Goal: Check status: Check status

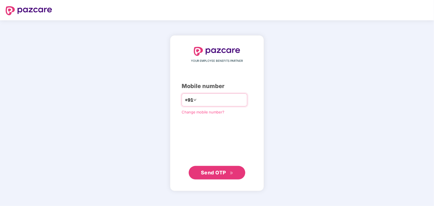
type input "**********"
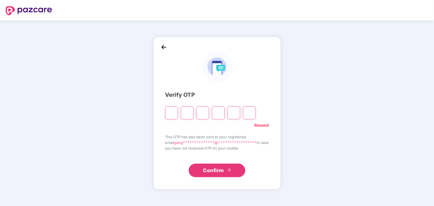
type input "*"
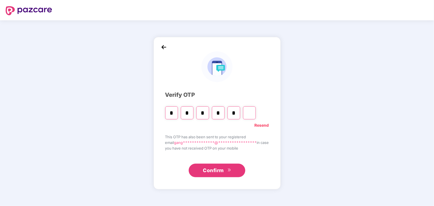
type input "*"
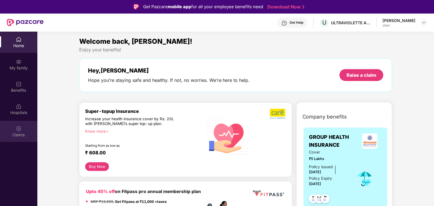
click at [21, 131] on img at bounding box center [19, 129] width 6 height 6
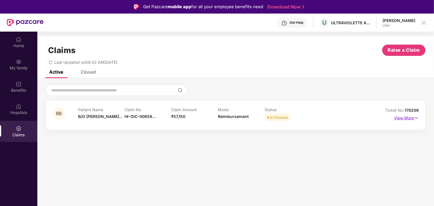
click at [402, 120] on p "View More" at bounding box center [406, 118] width 25 height 8
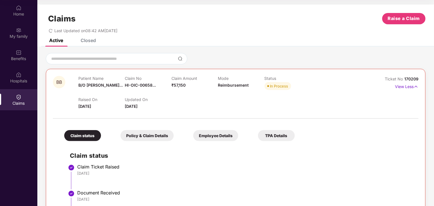
click at [92, 39] on div "Closed" at bounding box center [88, 41] width 15 height 6
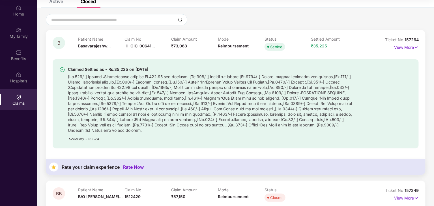
scroll to position [49, 0]
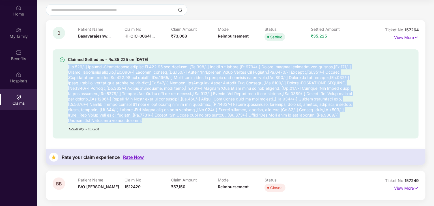
drag, startPoint x: 113, startPoint y: 120, endPoint x: 67, endPoint y: 66, distance: 71.0
click at [67, 66] on div "Claimed Settled as - Rs.35,225 on 14 Aug 2025 Ticket No. - 157264" at bounding box center [206, 94] width 294 height 76
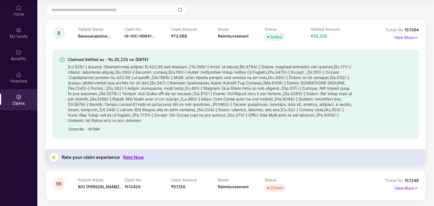
click at [139, 128] on div "Ticket No. - 157264" at bounding box center [210, 127] width 285 height 9
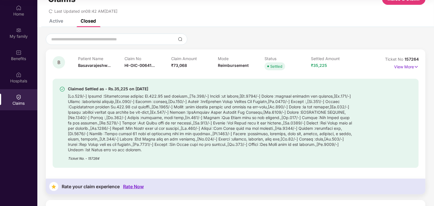
scroll to position [0, 0]
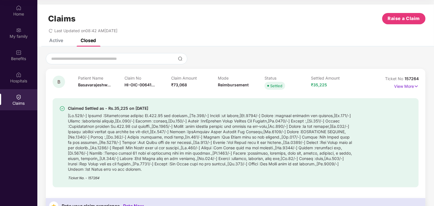
click at [59, 41] on div "Active" at bounding box center [56, 41] width 14 height 6
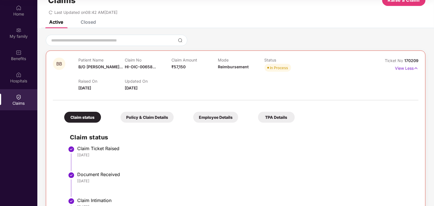
scroll to position [28, 0]
